Goal: Navigation & Orientation: Find specific page/section

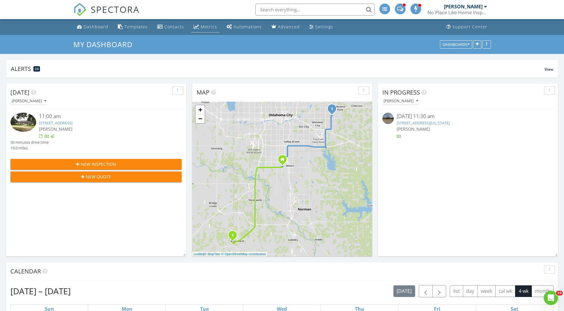
click at [205, 27] on div "Metrics" at bounding box center [209, 27] width 16 height 6
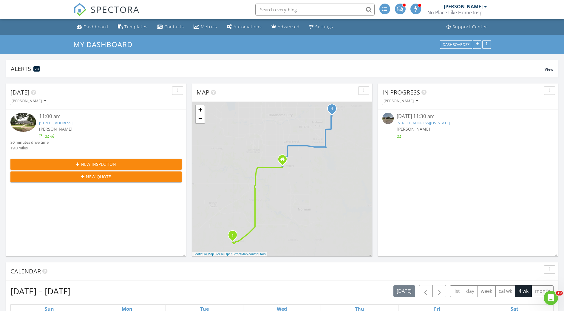
click at [487, 4] on div "[PERSON_NAME]" at bounding box center [465, 7] width 43 height 6
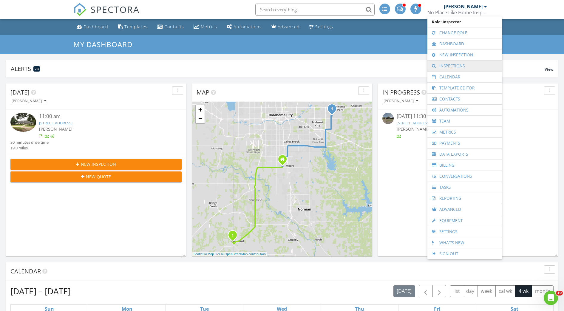
click at [442, 69] on link "Inspections" at bounding box center [464, 66] width 69 height 11
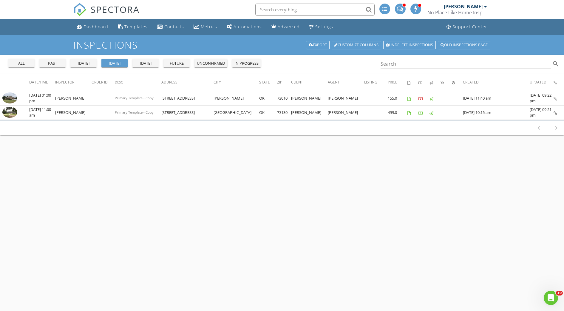
click at [20, 67] on div "all past [DATE] [DATE] [DATE] future unconfirmed in progress" at bounding box center [134, 62] width 257 height 14
click at [23, 63] on div "all" at bounding box center [21, 64] width 21 height 6
